Goal: Task Accomplishment & Management: Use online tool/utility

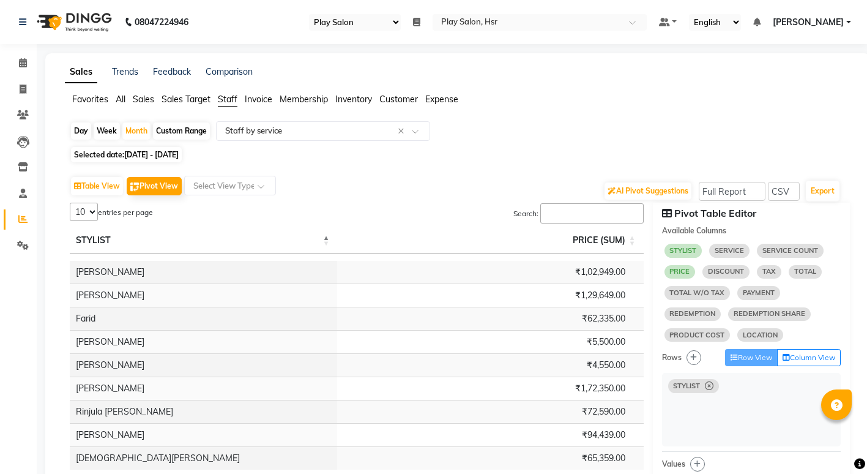
select select "92"
select select "full_report"
select select "csv"
select select "10"
select select "sum"
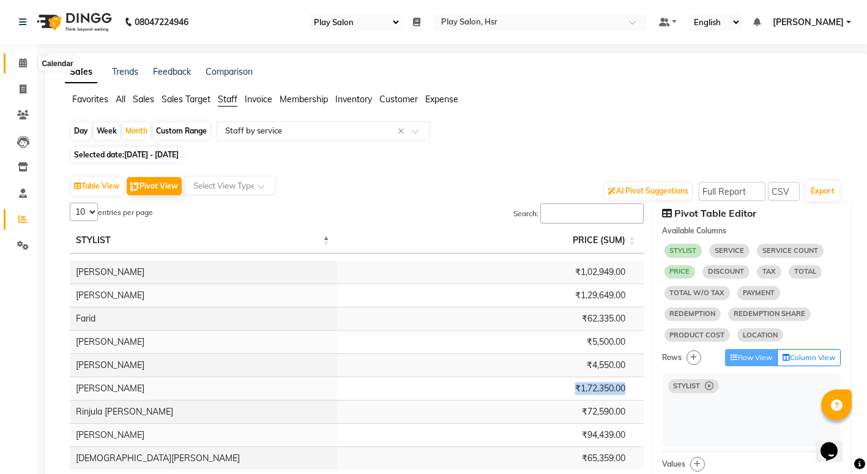
click at [26, 64] on icon at bounding box center [23, 62] width 8 height 9
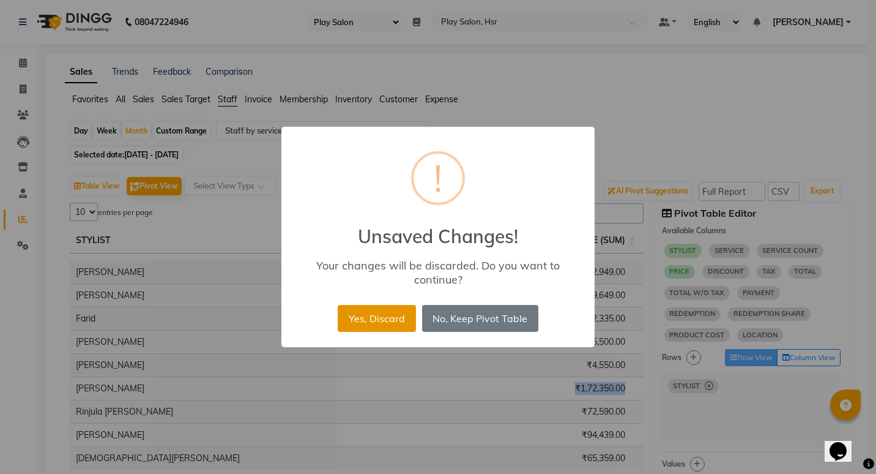
click at [382, 320] on button "Yes, Discard" at bounding box center [377, 318] width 78 height 27
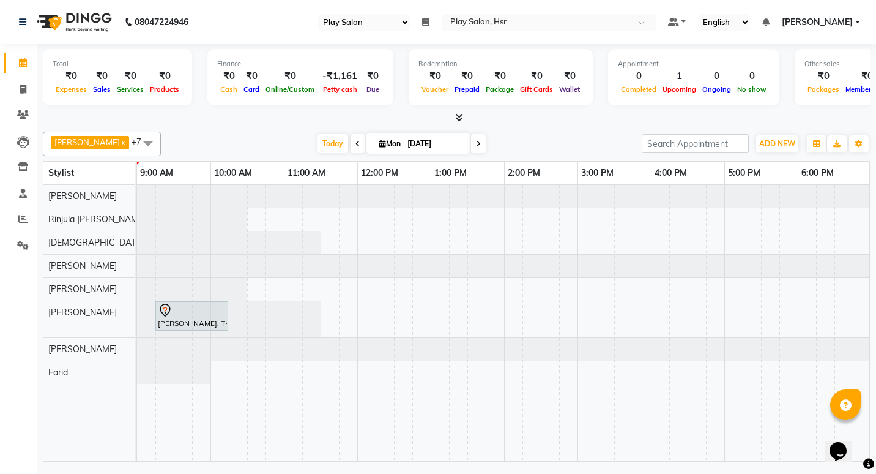
drag, startPoint x: 329, startPoint y: 451, endPoint x: 461, endPoint y: 455, distance: 132.2
click at [461, 455] on div "[PERSON_NAME], TK01, 09:15 AM-10:15 AM, Hair Cut [DEMOGRAPHIC_DATA] Style Direc…" at bounding box center [503, 323] width 733 height 277
click at [461, 118] on icon at bounding box center [459, 117] width 8 height 9
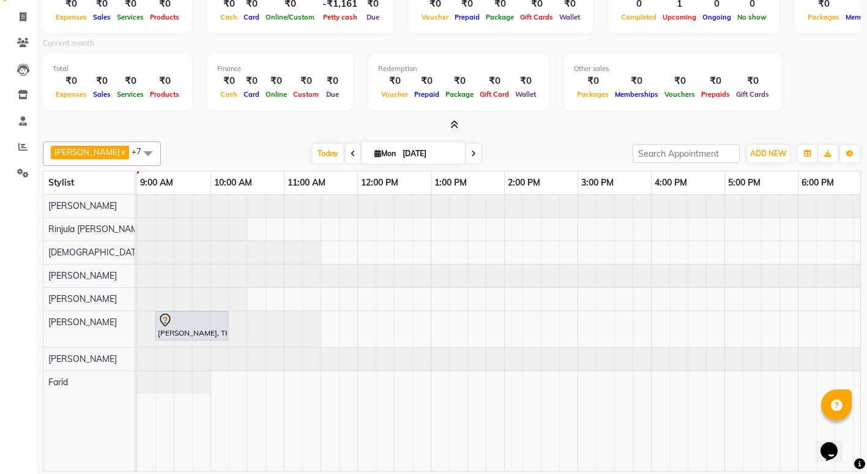
click at [471, 151] on icon at bounding box center [473, 153] width 5 height 7
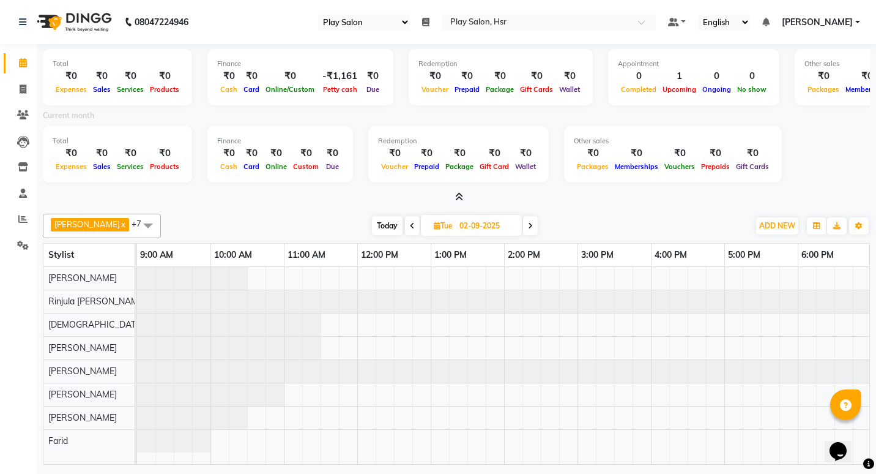
click at [410, 227] on icon at bounding box center [412, 225] width 5 height 7
type input "[DATE]"
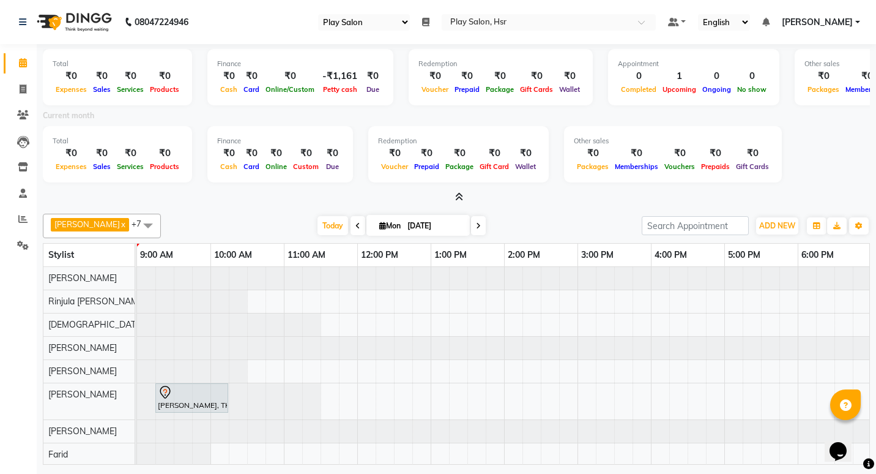
scroll to position [11, 0]
click at [22, 89] on icon at bounding box center [23, 88] width 7 height 9
select select "service"
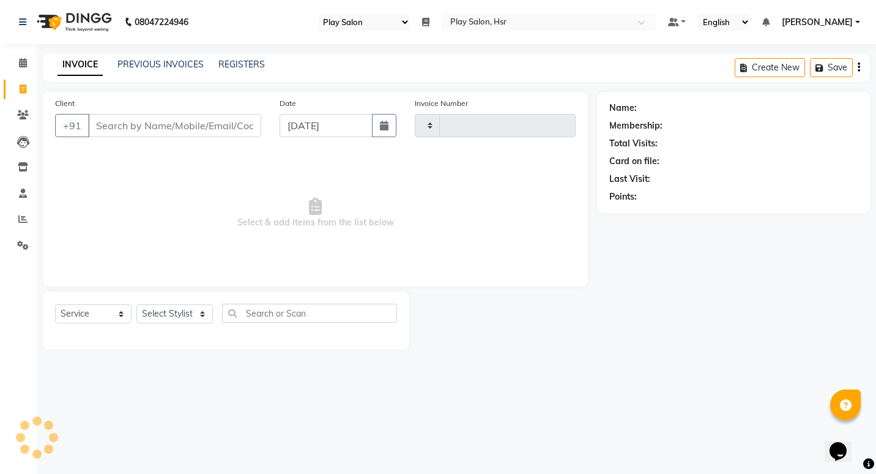
type input "0935"
select select "8358"
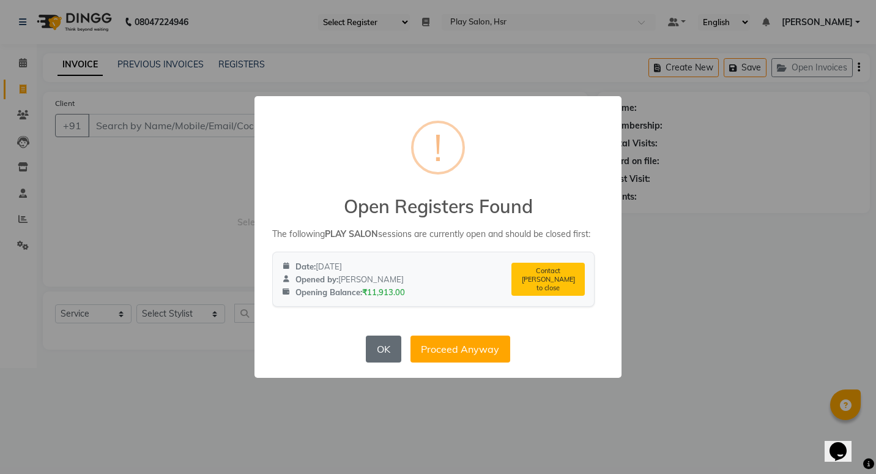
click at [376, 357] on button "OK" at bounding box center [383, 348] width 35 height 27
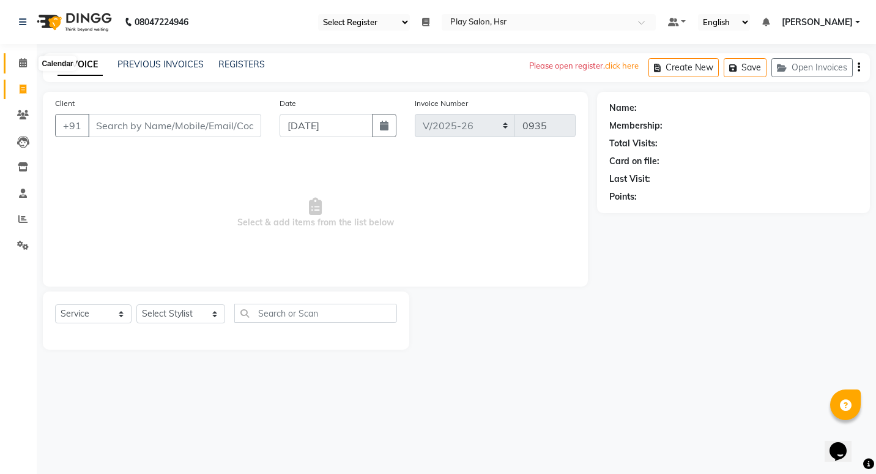
click at [24, 66] on icon at bounding box center [23, 62] width 8 height 9
